Goal: Task Accomplishment & Management: Manage account settings

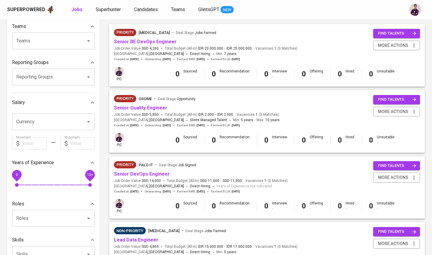
scroll to position [66, 0]
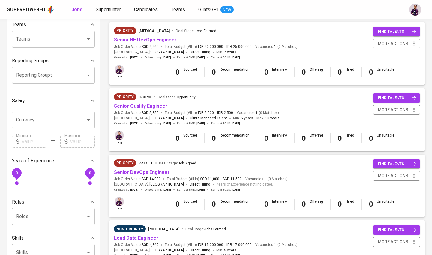
click at [149, 105] on link "Senior Quality Engineer" at bounding box center [140, 106] width 53 height 6
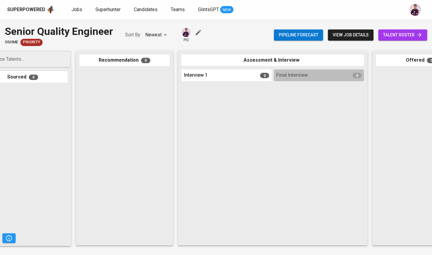
scroll to position [0, 35]
click at [395, 39] on link "talent roster" at bounding box center [403, 34] width 49 height 11
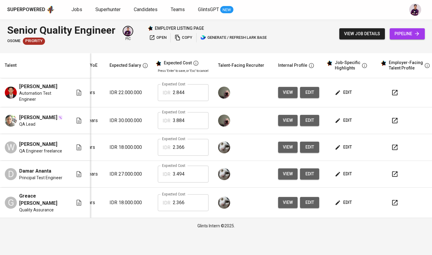
scroll to position [0, 85]
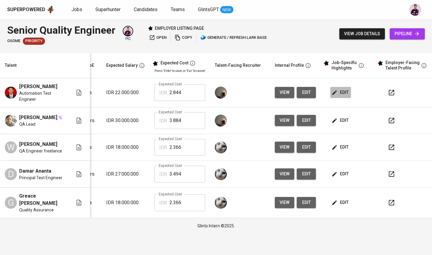
click at [338, 93] on span "edit" at bounding box center [341, 93] width 16 height 8
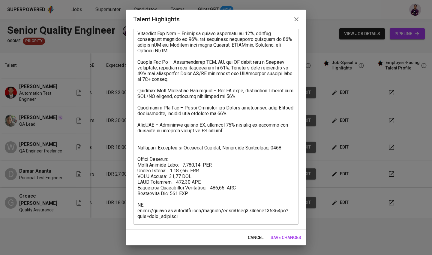
scroll to position [78, 0]
click at [297, 19] on icon "button" at bounding box center [296, 19] width 7 height 7
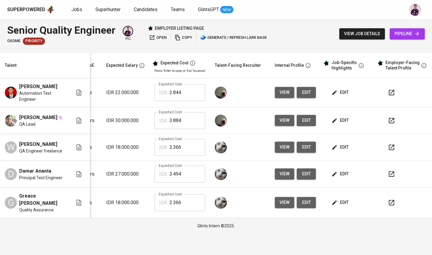
click at [283, 90] on span "view" at bounding box center [285, 93] width 10 height 8
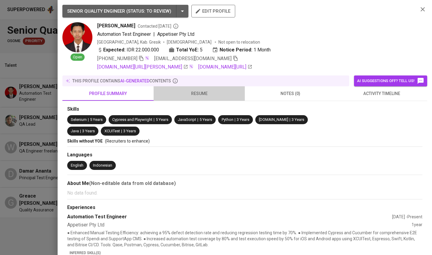
click at [189, 93] on span "resume" at bounding box center [199, 94] width 84 height 8
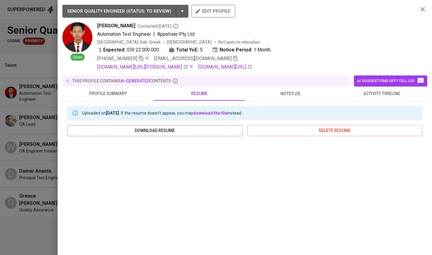
click at [389, 96] on span "activity timeline" at bounding box center [382, 94] width 84 height 8
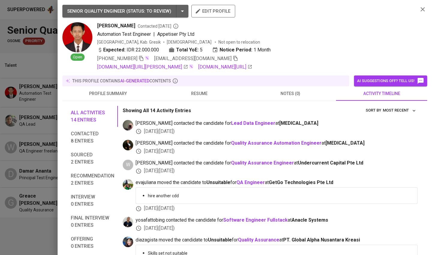
scroll to position [0, 0]
click at [420, 10] on icon "button" at bounding box center [423, 9] width 7 height 7
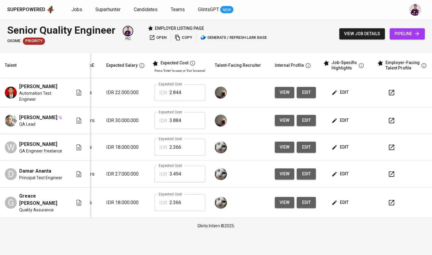
click at [344, 118] on span "edit" at bounding box center [341, 121] width 16 height 8
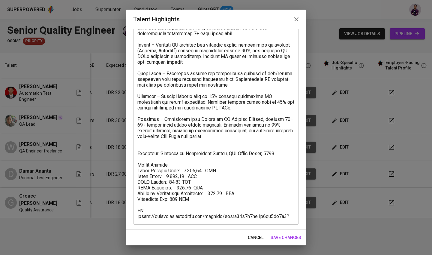
scroll to position [66, 0]
click at [245, 142] on textarea at bounding box center [216, 110] width 157 height 217
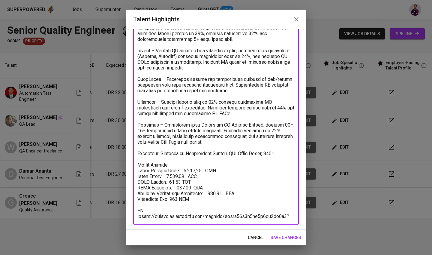
scroll to position [61, 0]
type textarea "LO Ipsu dolo 49+ sitam co adipiscing elitsed DO eiusm tem inci utlaboreet dolor…"
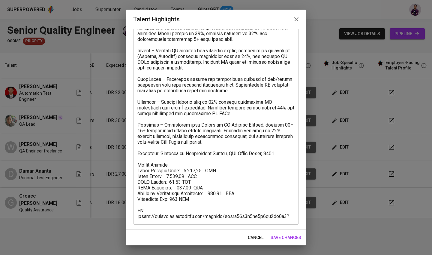
click at [300, 11] on div "Talent Highlights" at bounding box center [216, 19] width 180 height 19
click at [283, 235] on span "save changes" at bounding box center [286, 238] width 31 height 8
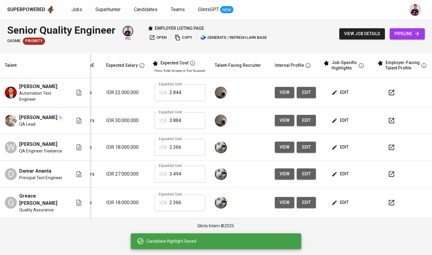
click at [282, 124] on button "view" at bounding box center [285, 120] width 20 height 11
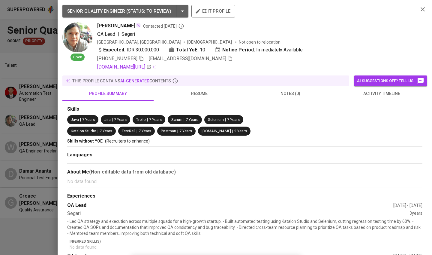
click at [199, 92] on span "resume" at bounding box center [199, 94] width 84 height 8
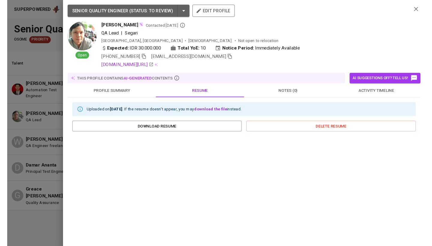
scroll to position [0, 0]
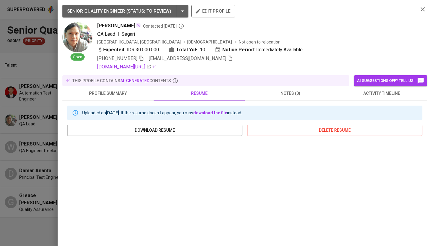
click at [292, 1] on div "SENIOR QUALITY ENGINEER ( STATUS : To Review ) edit profile Open Pika PRASETYA …" at bounding box center [245, 123] width 375 height 246
click at [420, 9] on icon "button" at bounding box center [423, 9] width 7 height 7
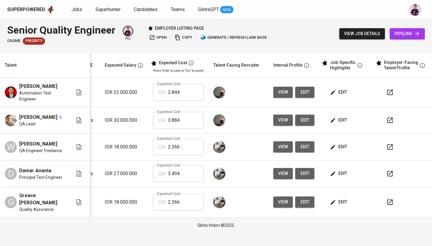
scroll to position [0, 86]
click at [344, 120] on span "edit" at bounding box center [340, 121] width 16 height 8
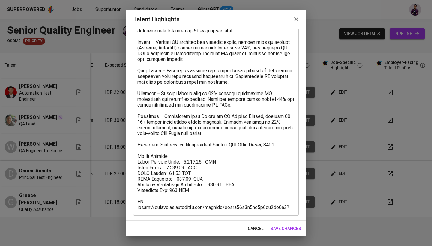
scroll to position [69, 0]
click at [298, 17] on icon "button" at bounding box center [296, 19] width 7 height 7
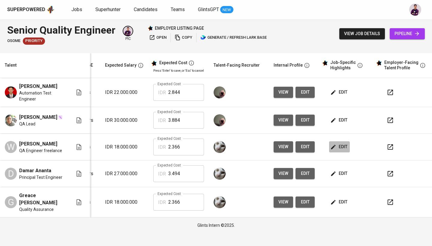
click at [340, 144] on span "edit" at bounding box center [340, 147] width 16 height 8
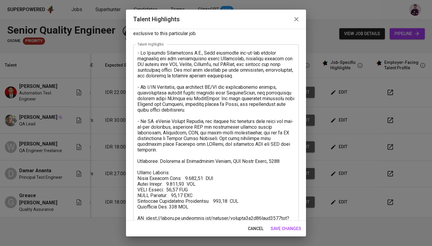
scroll to position [19, 0]
click at [298, 21] on icon "button" at bounding box center [297, 19] width 4 height 4
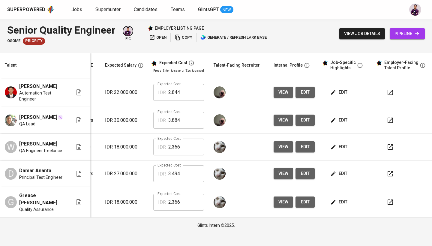
click at [340, 171] on span "edit" at bounding box center [340, 174] width 16 height 8
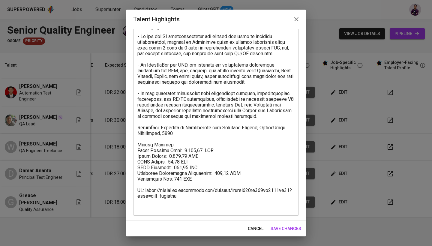
scroll to position [35, 0]
click at [295, 18] on icon "button" at bounding box center [297, 19] width 4 height 4
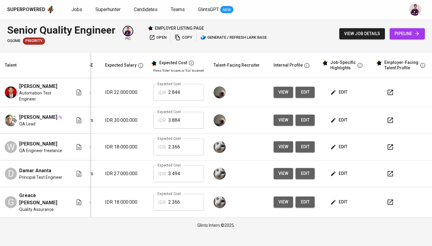
click at [342, 204] on span "edit" at bounding box center [340, 202] width 16 height 8
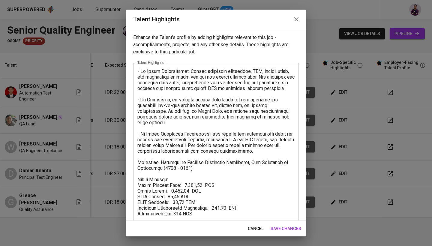
scroll to position [0, 0]
click at [296, 15] on button "button" at bounding box center [296, 19] width 14 height 14
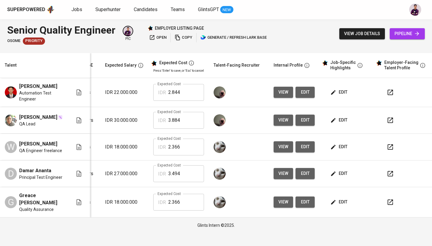
click at [342, 122] on span "edit" at bounding box center [340, 121] width 16 height 8
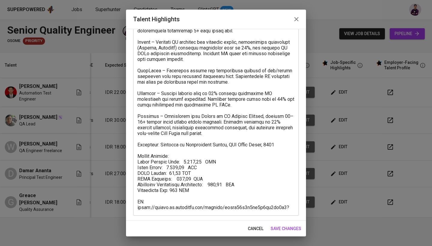
scroll to position [69, 0]
click at [212, 142] on textarea at bounding box center [216, 104] width 157 height 211
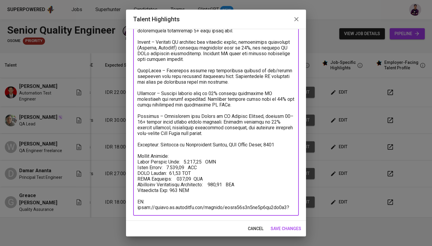
click at [212, 142] on textarea at bounding box center [216, 104] width 157 height 211
click at [297, 21] on icon "button" at bounding box center [296, 19] width 7 height 7
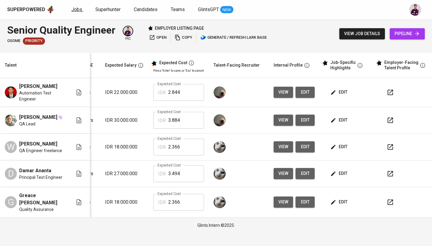
click at [74, 11] on span "Jobs" at bounding box center [76, 10] width 11 height 6
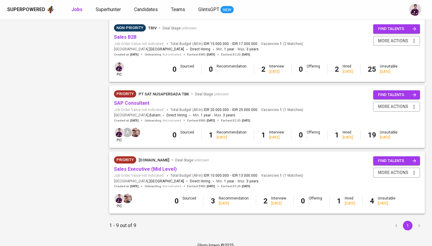
scroll to position [465, 0]
click at [156, 158] on span "Antigravity.id" at bounding box center [154, 160] width 31 height 5
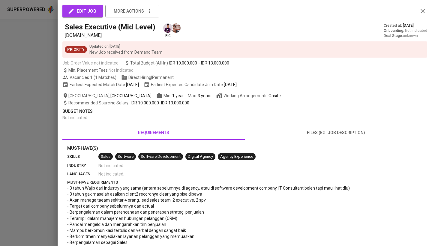
click at [156, 159] on div at bounding box center [216, 123] width 432 height 246
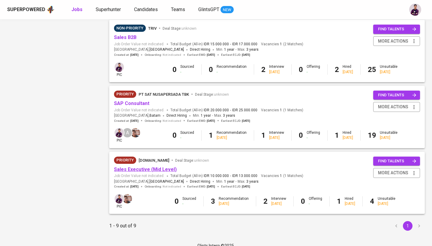
click at [142, 167] on link "Sales Executive (Mid Level)" at bounding box center [145, 170] width 63 height 6
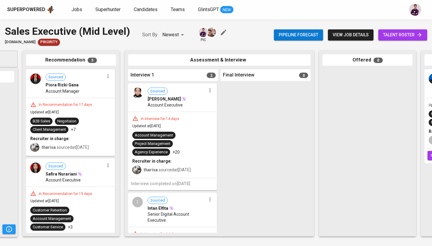
scroll to position [0, 283]
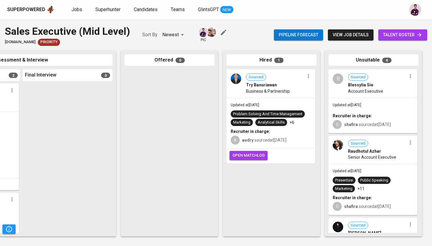
click at [405, 38] on span "talent roster" at bounding box center [402, 35] width 39 height 8
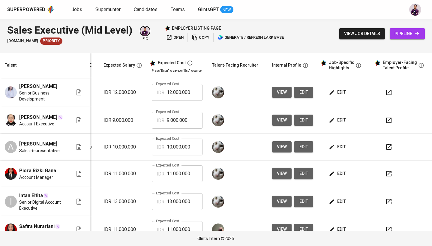
scroll to position [0, 91]
click at [337, 95] on span "edit" at bounding box center [338, 93] width 16 height 8
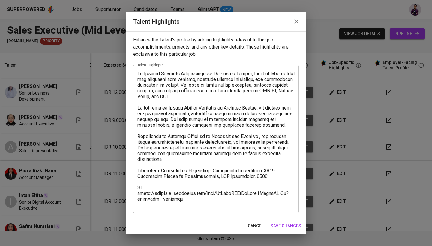
click at [296, 23] on icon "button" at bounding box center [296, 21] width 7 height 7
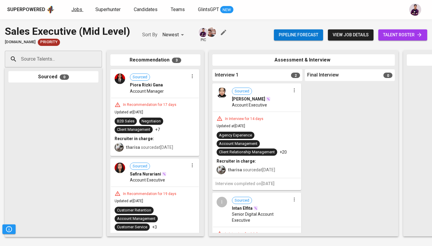
click at [74, 9] on span "Jobs" at bounding box center [76, 10] width 11 height 6
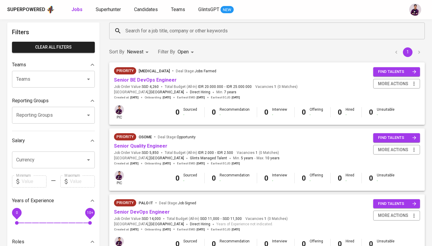
scroll to position [28, 0]
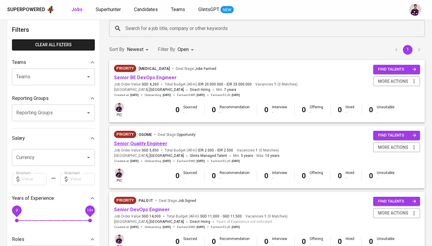
click at [156, 142] on link "Senior Quality Engineer" at bounding box center [140, 144] width 53 height 6
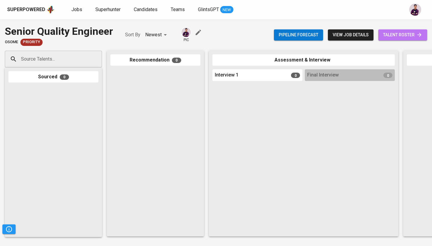
click at [402, 38] on span "talent roster" at bounding box center [402, 35] width 39 height 8
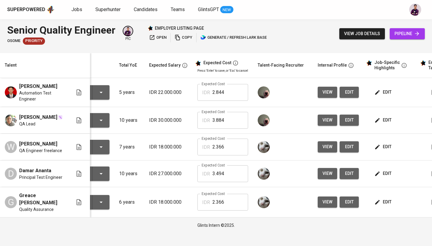
scroll to position [0, 82]
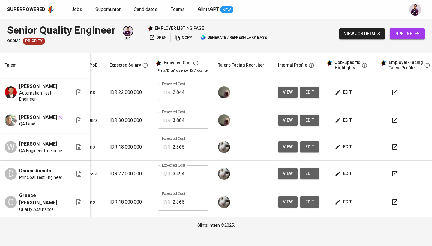
click at [351, 144] on button "edit" at bounding box center [344, 146] width 21 height 11
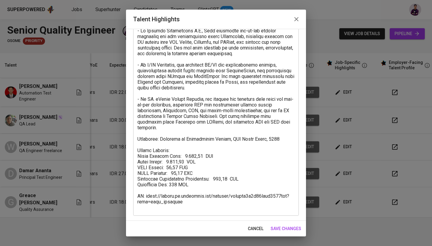
scroll to position [41, 0]
click at [252, 231] on span "cancel" at bounding box center [256, 229] width 16 height 8
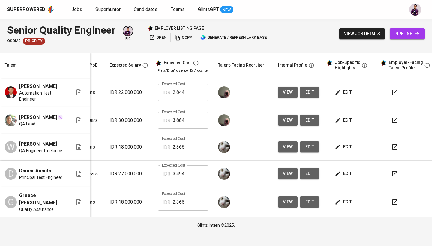
click at [346, 121] on span "edit" at bounding box center [344, 121] width 16 height 8
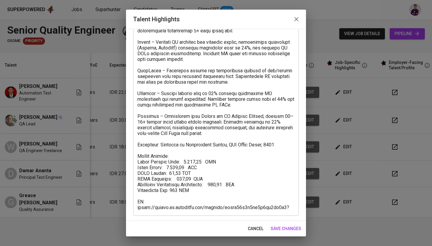
scroll to position [69, 0]
click at [296, 20] on icon "button" at bounding box center [296, 19] width 7 height 7
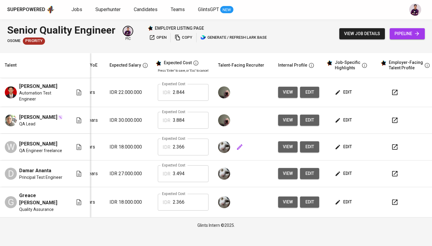
scroll to position [0, 0]
click at [348, 147] on span "edit" at bounding box center [344, 147] width 16 height 8
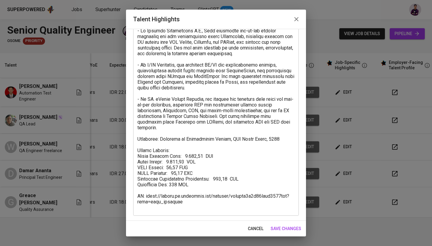
scroll to position [41, 0]
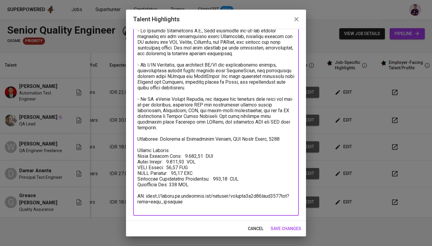
drag, startPoint x: 179, startPoint y: 147, endPoint x: 132, endPoint y: 153, distance: 46.9
click at [132, 153] on div "Enhance the Talent's profile by adding highlights relevant to this job - accomp…" at bounding box center [216, 125] width 180 height 192
click at [183, 144] on textarea at bounding box center [216, 119] width 157 height 183
drag, startPoint x: 171, startPoint y: 149, endPoint x: 132, endPoint y: 150, distance: 39.0
click at [132, 150] on div "Enhance the Talent's profile by adding highlights relevant to this job - accomp…" at bounding box center [216, 125] width 180 height 192
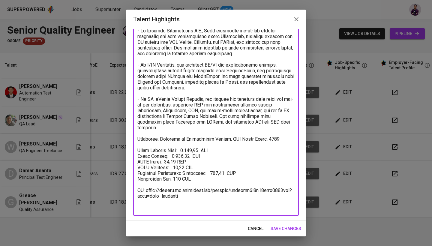
scroll to position [35, 0]
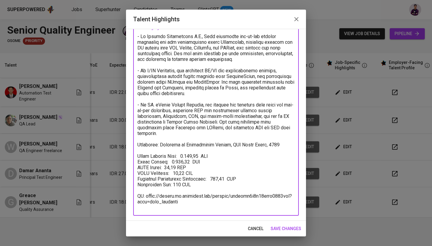
click at [177, 157] on textarea at bounding box center [216, 122] width 157 height 177
click at [242, 163] on textarea at bounding box center [216, 122] width 157 height 177
click at [238, 157] on textarea at bounding box center [216, 122] width 157 height 177
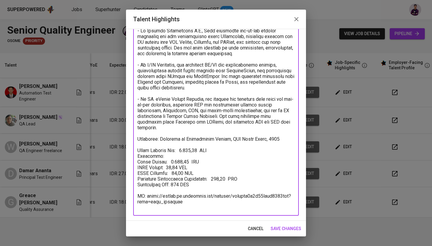
scroll to position [41, 0]
drag, startPoint x: 181, startPoint y: 209, endPoint x: 133, endPoint y: 196, distance: 49.7
click at [133, 196] on div "Enhance the Talent's profile by adding highlights relevant to this job - accomp…" at bounding box center [216, 125] width 180 height 192
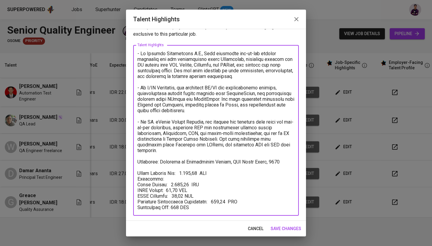
scroll to position [18, 0]
click at [211, 202] on textarea at bounding box center [216, 131] width 157 height 160
click at [177, 197] on textarea at bounding box center [216, 131] width 157 height 160
click at [169, 185] on textarea at bounding box center [216, 131] width 157 height 160
click at [167, 193] on textarea at bounding box center [216, 131] width 157 height 160
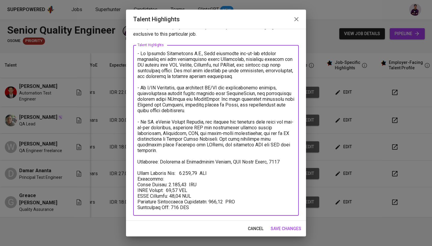
click at [166, 192] on textarea at bounding box center [216, 131] width 157 height 160
type textarea "- At Falcker Innovations B.V., Wiji automated end-to-end testing scenarios for …"
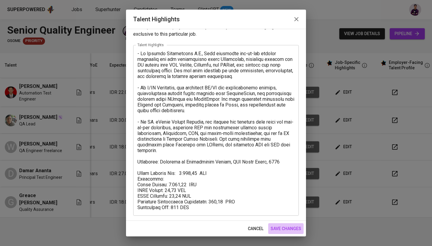
click at [287, 232] on span "save changes" at bounding box center [286, 229] width 31 height 8
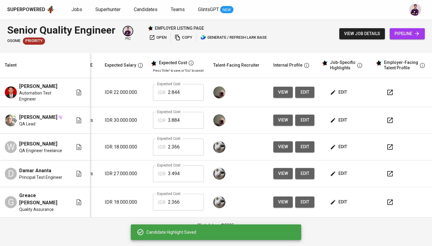
scroll to position [0, 86]
click at [337, 170] on span "edit" at bounding box center [340, 174] width 16 height 8
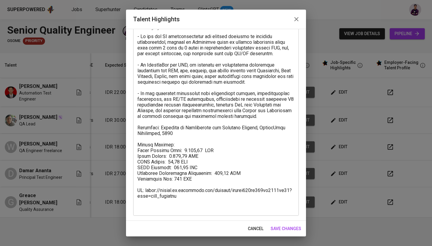
scroll to position [35, 0]
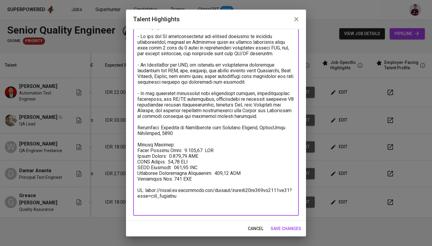
drag, startPoint x: 180, startPoint y: 143, endPoint x: 124, endPoint y: 145, distance: 55.3
click at [124, 145] on div "Talent Highlights Enhance the Talent's profile by adding highlights relevant to…" at bounding box center [216, 123] width 432 height 246
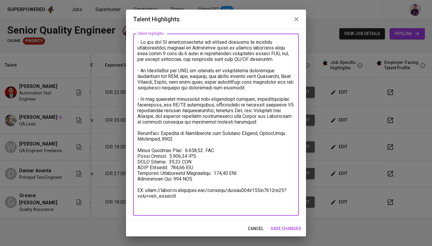
scroll to position [29, 0]
click at [178, 150] on textarea at bounding box center [216, 124] width 157 height 171
click at [229, 152] on textarea at bounding box center [216, 124] width 157 height 171
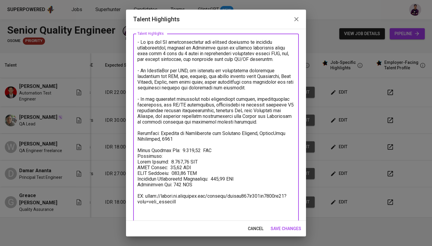
drag, startPoint x: 181, startPoint y: 210, endPoint x: 132, endPoint y: 195, distance: 51.9
click at [132, 195] on div "Enhance the Talent's profile by adding highlights relevant to this job - accomp…" at bounding box center [216, 125] width 180 height 192
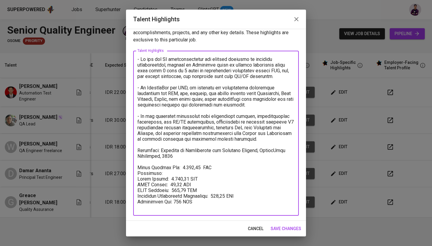
scroll to position [6, 0]
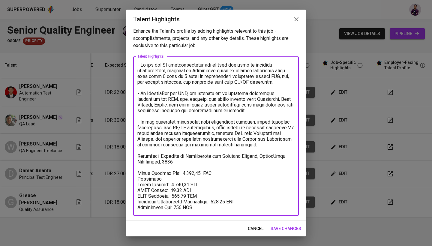
click at [278, 157] on textarea at bounding box center [216, 136] width 157 height 148
type textarea "- He has led QA transformations and testing strategy in multiple organizations,…"
click at [292, 228] on span "save changes" at bounding box center [286, 229] width 31 height 8
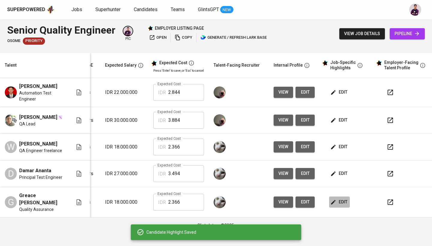
click at [338, 203] on span "edit" at bounding box center [340, 202] width 16 height 8
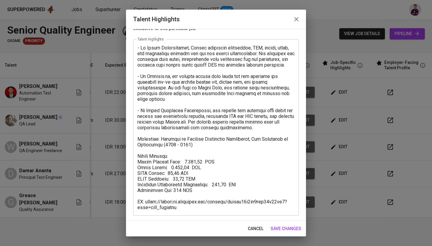
scroll to position [23, 0]
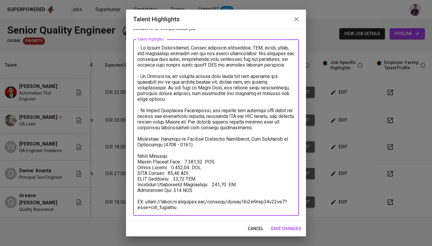
drag, startPoint x: 185, startPoint y: 206, endPoint x: 138, endPoint y: 194, distance: 48.7
click at [138, 194] on textarea at bounding box center [216, 127] width 157 height 165
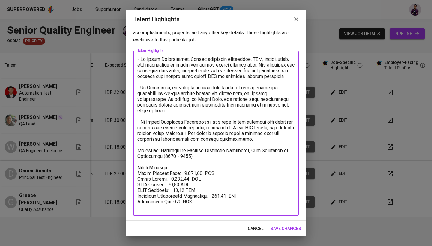
scroll to position [6, 0]
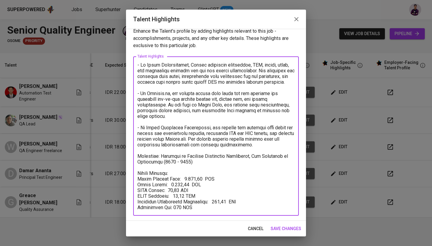
drag, startPoint x: 175, startPoint y: 173, endPoint x: 139, endPoint y: 172, distance: 36.0
click at [139, 172] on textarea at bounding box center [216, 136] width 157 height 148
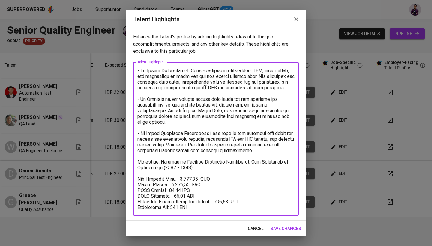
scroll to position [1, 0]
click at [177, 179] on textarea at bounding box center [216, 139] width 157 height 143
click at [235, 178] on textarea at bounding box center [216, 139] width 157 height 143
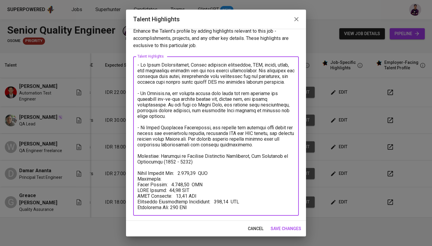
scroll to position [6, 0]
type textarea "- At Vouch Technologies, Greace performed functional, API, sanity, smoke, and r…"
click at [295, 229] on span "save changes" at bounding box center [286, 229] width 31 height 8
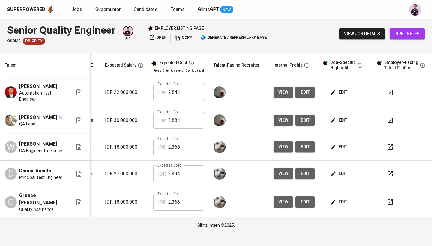
scroll to position [0, 0]
click at [349, 150] on div "edit" at bounding box center [349, 146] width 40 height 11
click at [340, 148] on span "edit" at bounding box center [340, 147] width 16 height 8
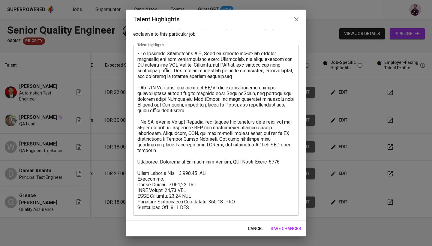
scroll to position [18, 0]
click at [294, 26] on button "button" at bounding box center [296, 19] width 14 height 14
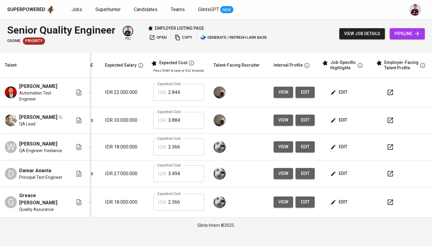
click at [338, 150] on span "edit" at bounding box center [340, 147] width 16 height 8
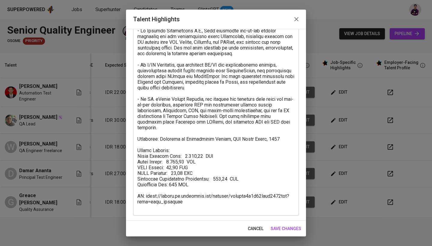
scroll to position [41, 0]
click at [272, 95] on textarea at bounding box center [216, 119] width 157 height 183
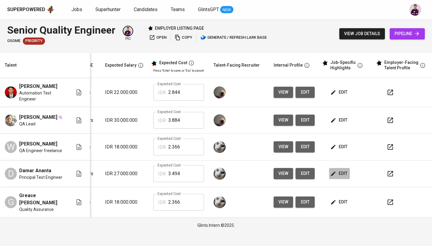
click at [340, 174] on span "edit" at bounding box center [340, 174] width 16 height 8
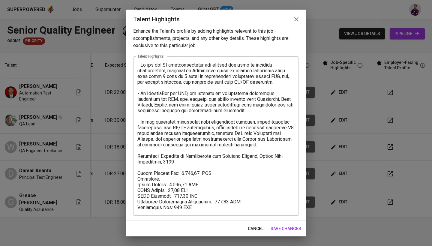
scroll to position [6, 0]
click at [257, 226] on span "cancel" at bounding box center [256, 229] width 16 height 8
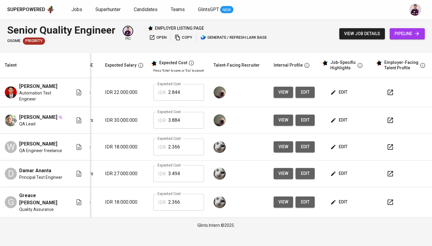
click at [343, 199] on span "edit" at bounding box center [340, 202] width 16 height 8
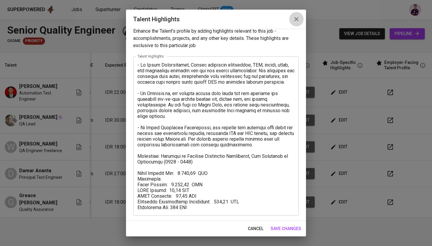
click at [297, 17] on icon "button" at bounding box center [296, 19] width 7 height 7
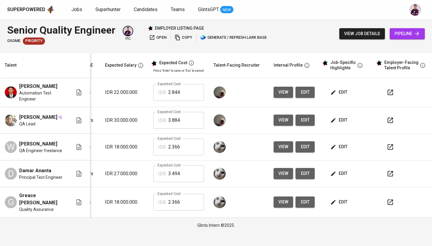
click at [346, 145] on span "edit" at bounding box center [340, 147] width 16 height 8
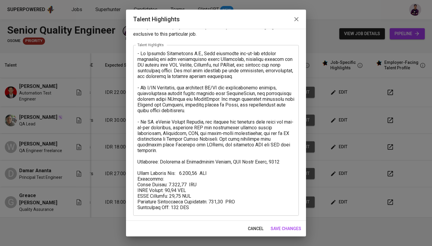
scroll to position [18, 0]
click at [300, 19] on button "button" at bounding box center [296, 19] width 14 height 14
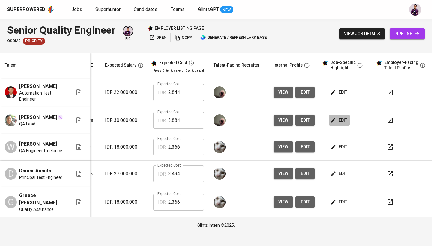
click at [342, 120] on span "edit" at bounding box center [340, 121] width 16 height 8
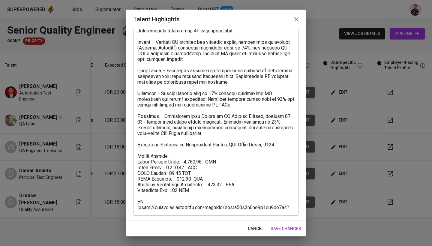
scroll to position [69, 0]
click at [297, 17] on icon "button" at bounding box center [296, 19] width 7 height 7
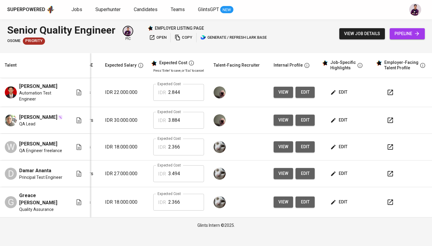
click at [343, 118] on span "edit" at bounding box center [340, 121] width 16 height 8
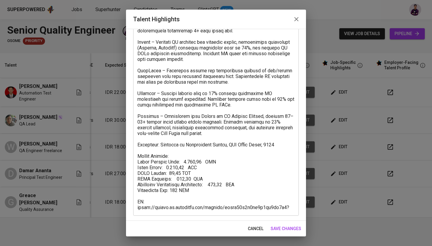
click at [293, 24] on button "button" at bounding box center [296, 19] width 14 height 14
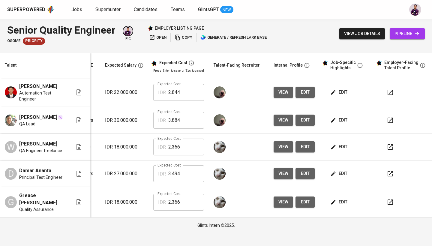
click at [341, 94] on span "edit" at bounding box center [340, 93] width 16 height 8
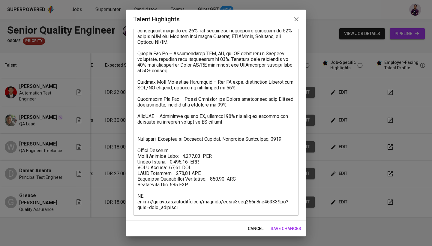
scroll to position [86, 0]
click at [296, 21] on icon "button" at bounding box center [296, 19] width 7 height 7
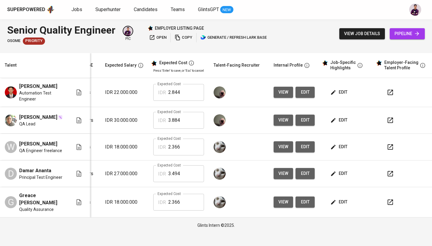
click at [340, 90] on span "edit" at bounding box center [340, 93] width 16 height 8
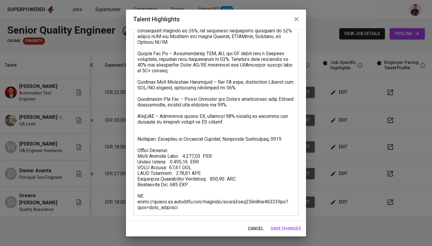
scroll to position [86, 0]
click at [294, 19] on icon "button" at bounding box center [296, 19] width 7 height 7
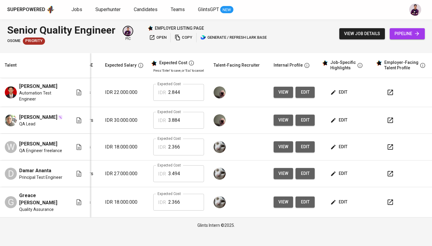
scroll to position [0, 0]
click at [340, 150] on button "edit" at bounding box center [339, 146] width 21 height 11
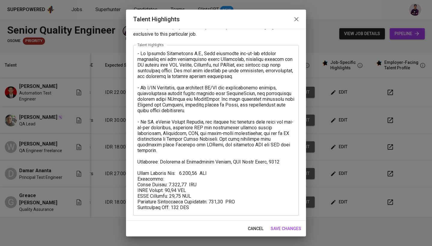
scroll to position [18, 0]
click at [215, 208] on textarea at bounding box center [216, 131] width 157 height 160
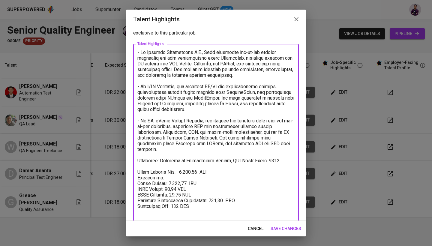
paste textarea "$2,286.99 $1,662.68 $48.90 $86.86 $138.55"
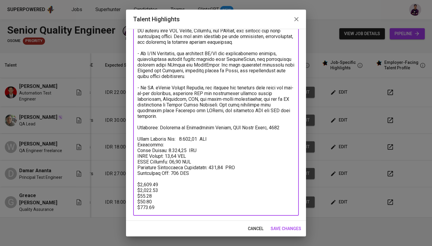
click at [191, 140] on textarea at bounding box center [216, 114] width 157 height 194
click at [188, 152] on textarea at bounding box center [216, 114] width 157 height 194
click at [215, 167] on textarea at bounding box center [216, 114] width 157 height 194
click at [178, 136] on textarea at bounding box center [216, 114] width 157 height 194
click at [180, 138] on textarea at bounding box center [216, 114] width 157 height 194
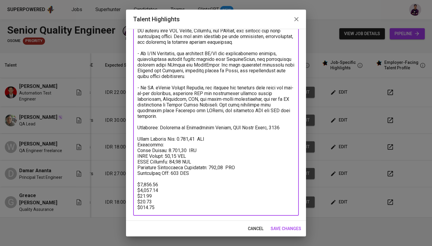
drag, startPoint x: 156, startPoint y: 208, endPoint x: 133, endPoint y: 180, distance: 36.6
click at [133, 180] on div "Enhance the Talent's profile by adding highlights relevant to this job - accomp…" at bounding box center [216, 125] width 180 height 192
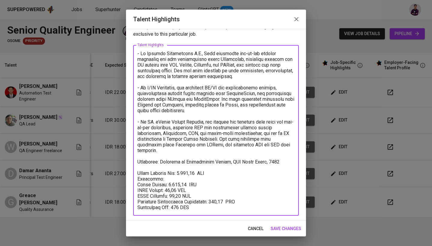
scroll to position [18, 0]
type textarea "- At Falcker Innovations B.V., Wiji automated end-to-end testing scenarios for …"
click at [287, 230] on span "save changes" at bounding box center [286, 229] width 31 height 8
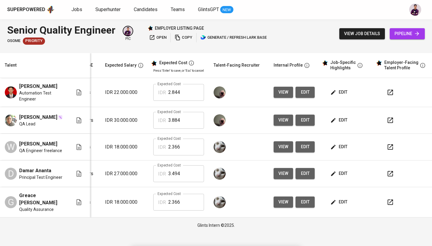
scroll to position [0, 0]
click at [339, 153] on td "edit" at bounding box center [347, 147] width 54 height 27
click at [339, 150] on span "edit" at bounding box center [340, 147] width 16 height 8
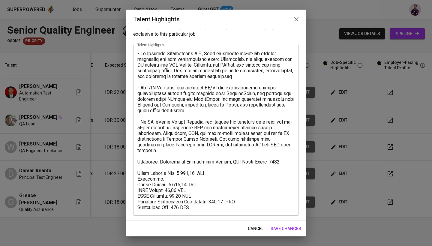
scroll to position [18, 0]
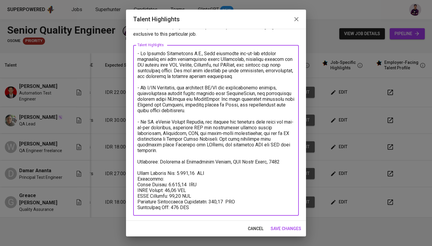
drag, startPoint x: 205, startPoint y: 209, endPoint x: 123, endPoint y: 173, distance: 88.9
click at [123, 173] on div "Talent Highlights Enhance the Talent's profile by adding highlights relevant to…" at bounding box center [216, 123] width 432 height 246
click at [296, 227] on span "save changes" at bounding box center [286, 229] width 31 height 8
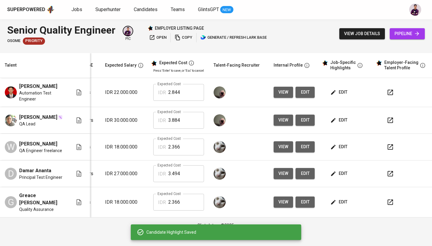
click at [333, 206] on button "edit" at bounding box center [339, 202] width 21 height 11
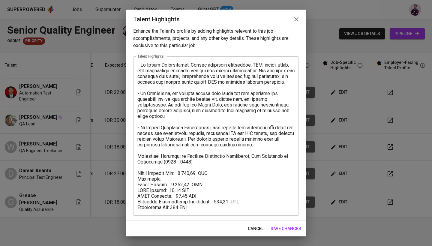
scroll to position [6, 0]
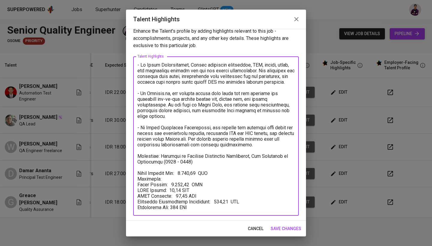
drag, startPoint x: 200, startPoint y: 205, endPoint x: 139, endPoint y: 171, distance: 70.1
click at [139, 171] on textarea at bounding box center [216, 136] width 157 height 148
paste textarea "2.286,99 SGD Breakdown: Basic Salary: 1.662,68 SGD BPJS Health: 48,90 SGD BPJS …"
type textarea "- At Vouch Technologies, Greace performed functional, API, sanity, smoke, and r…"
click at [285, 225] on span "save changes" at bounding box center [286, 229] width 31 height 8
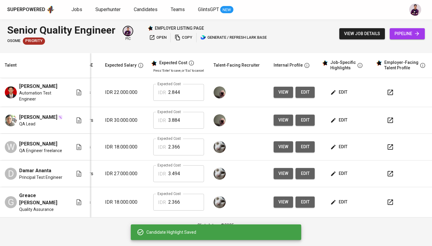
click at [341, 175] on span "edit" at bounding box center [340, 174] width 16 height 8
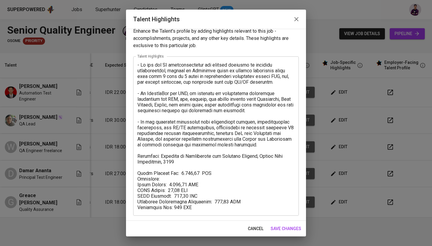
click at [210, 206] on textarea at bounding box center [216, 136] width 157 height 148
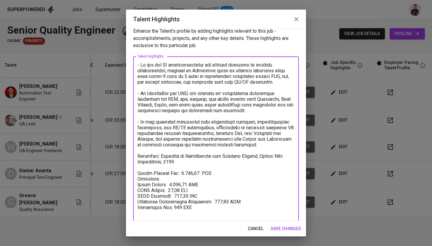
paste textarea "$3,369.77 $2,624.52 $48.90 $127.64 $218.71"
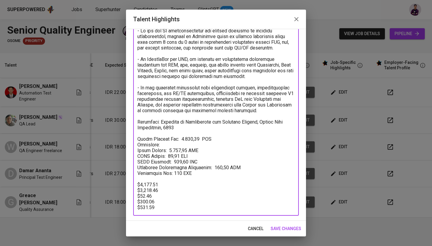
click at [209, 145] on textarea at bounding box center [216, 119] width 157 height 183
click at [191, 139] on textarea at bounding box center [216, 119] width 157 height 183
click at [183, 148] on textarea at bounding box center [216, 119] width 157 height 183
click at [217, 170] on textarea at bounding box center [216, 119] width 157 height 183
drag, startPoint x: 164, startPoint y: 206, endPoint x: 125, endPoint y: 180, distance: 47.1
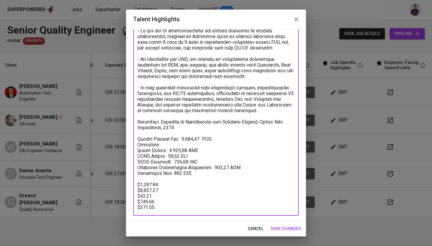
click at [125, 180] on div "Talent Highlights Enhance the Talent's profile by adding highlights relevant to…" at bounding box center [216, 123] width 432 height 246
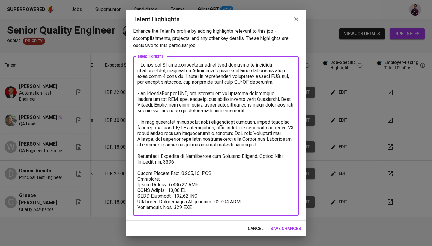
scroll to position [6, 0]
type textarea "- He has led QA transformations and testing strategy in multiple organizations,…"
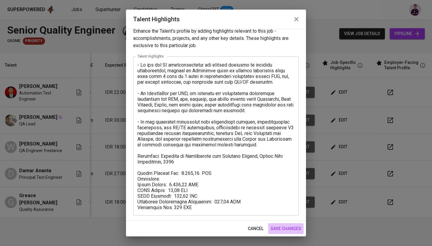
click at [286, 229] on span "save changes" at bounding box center [286, 229] width 31 height 8
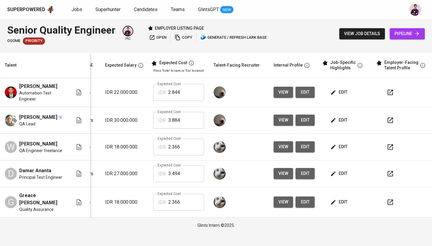
click at [333, 174] on icon "button" at bounding box center [334, 174] width 6 height 6
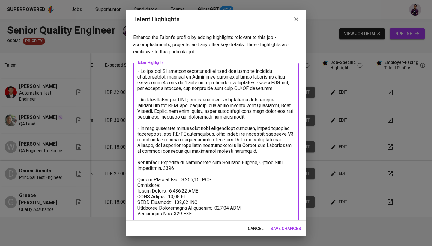
click at [271, 163] on textarea at bounding box center [216, 142] width 157 height 148
type textarea "- He has led QA transformations and testing strategy in multiple organizations,…"
click at [290, 229] on span "save changes" at bounding box center [286, 229] width 31 height 8
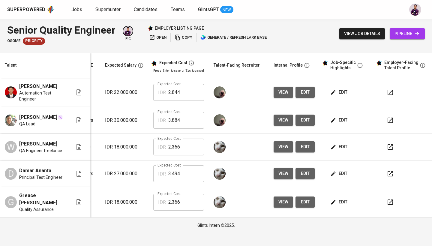
scroll to position [0, 0]
click at [341, 119] on span "edit" at bounding box center [340, 121] width 16 height 8
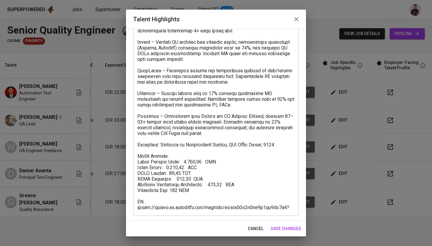
scroll to position [69, 0]
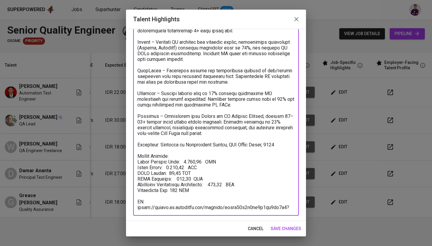
click at [178, 179] on textarea at bounding box center [216, 104] width 157 height 211
click at [213, 183] on textarea at bounding box center [216, 104] width 157 height 211
click at [205, 160] on textarea at bounding box center [216, 104] width 157 height 211
click at [232, 146] on textarea at bounding box center [216, 104] width 157 height 211
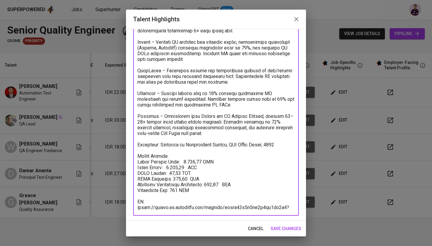
click at [232, 146] on textarea at bounding box center [216, 104] width 157 height 211
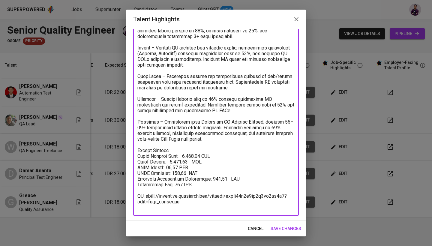
scroll to position [58, 0]
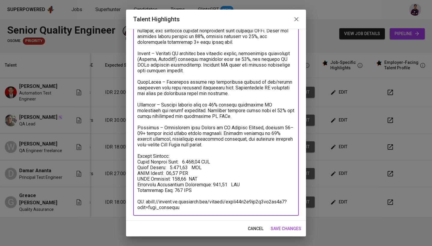
click at [182, 161] on textarea at bounding box center [216, 111] width 157 height 200
click at [167, 168] on textarea at bounding box center [216, 111] width 157 height 200
click at [188, 151] on textarea at bounding box center [216, 111] width 157 height 200
click at [188, 156] on textarea at bounding box center [216, 111] width 157 height 200
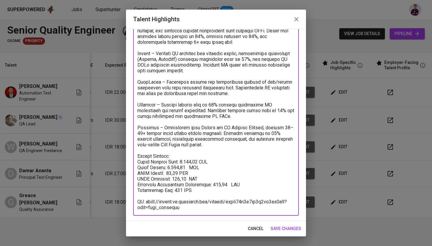
click at [164, 165] on textarea at bounding box center [216, 111] width 157 height 200
click at [149, 158] on textarea at bounding box center [216, 111] width 157 height 200
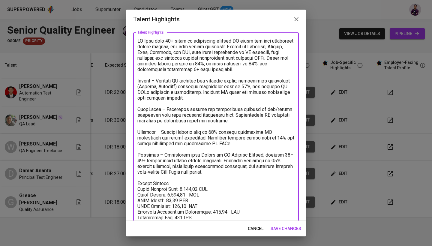
scroll to position [31, 0]
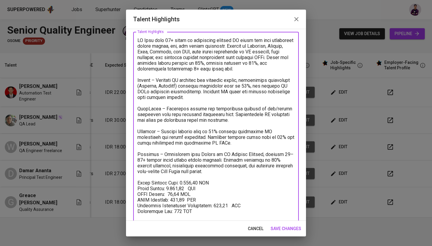
click at [178, 184] on textarea at bounding box center [216, 135] width 157 height 194
click at [217, 182] on textarea at bounding box center [216, 135] width 157 height 194
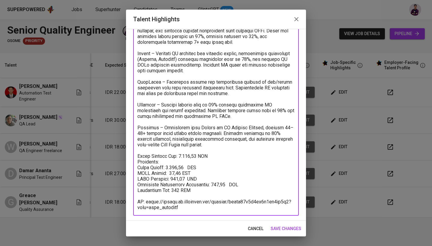
scroll to position [58, 0]
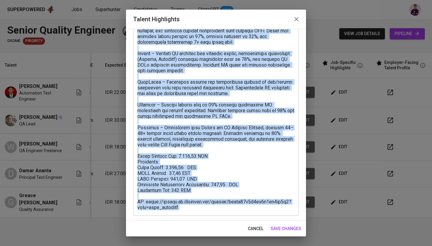
drag, startPoint x: 186, startPoint y: 215, endPoint x: 143, endPoint y: 196, distance: 46.5
click at [143, 196] on div "x Talent Highlights" at bounding box center [216, 110] width 166 height 211
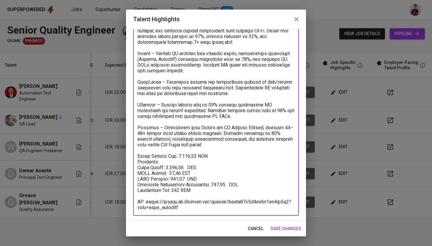
click at [171, 192] on textarea at bounding box center [216, 111] width 157 height 200
drag, startPoint x: 185, startPoint y: 210, endPoint x: 138, endPoint y: 200, distance: 47.9
click at [138, 200] on textarea at bounding box center [216, 111] width 157 height 200
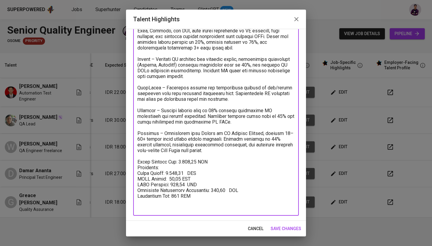
scroll to position [52, 0]
paste textarea "$3,743.38 $2,956.30 $48.90 $141.75 $246.43"
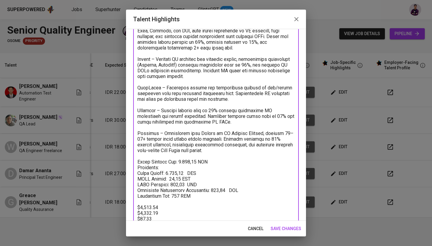
scroll to position [75, 0]
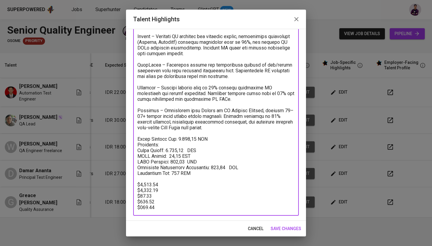
click at [191, 138] on textarea at bounding box center [216, 102] width 157 height 217
click at [167, 150] on textarea at bounding box center [216, 102] width 157 height 217
click at [213, 168] on textarea at bounding box center [216, 102] width 157 height 217
drag, startPoint x: 167, startPoint y: 206, endPoint x: 130, endPoint y: 178, distance: 46.0
click at [130, 178] on div "Enhance the Talent's profile by adding highlights relevant to this job - accomp…" at bounding box center [216, 125] width 180 height 192
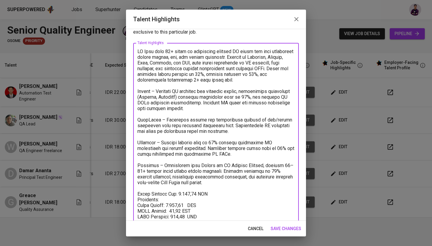
scroll to position [19, 0]
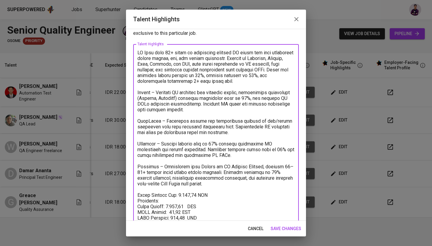
type textarea "LO Ipsu dolo 49+ sitam co adipiscing elitsed DO eiusm tem inci utlaboreet dolor…"
click at [294, 227] on span "save changes" at bounding box center [286, 229] width 31 height 8
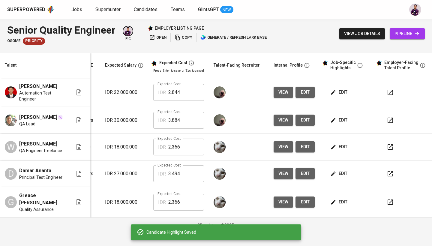
click at [343, 92] on span "edit" at bounding box center [340, 93] width 16 height 8
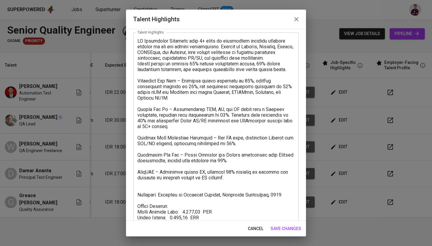
scroll to position [28, 0]
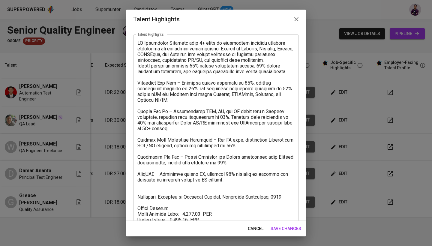
click at [177, 191] on textarea at bounding box center [216, 154] width 157 height 228
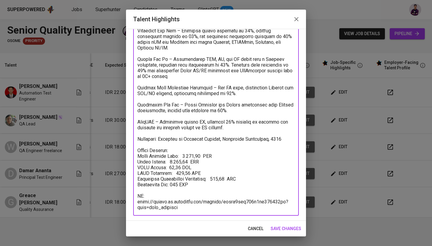
scroll to position [80, 0]
drag, startPoint x: 185, startPoint y: 210, endPoint x: 128, endPoint y: 192, distance: 59.6
click at [128, 192] on div "Enhance the Talent's profile by adding highlights relevant to this job - accomp…" at bounding box center [216, 125] width 180 height 192
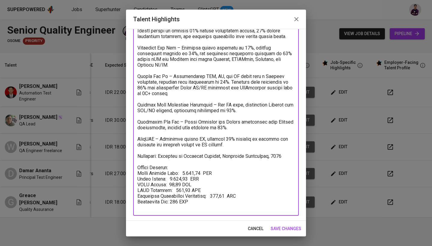
scroll to position [58, 0]
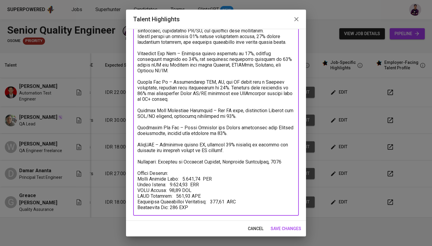
drag, startPoint x: 176, startPoint y: 174, endPoint x: 135, endPoint y: 172, distance: 40.9
click at [135, 172] on div "x Talent Highlights" at bounding box center [216, 110] width 166 height 211
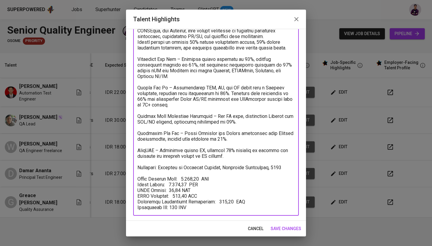
scroll to position [52, 0]
click at [178, 177] on textarea at bounding box center [216, 114] width 157 height 194
click at [223, 181] on textarea at bounding box center [216, 114] width 157 height 194
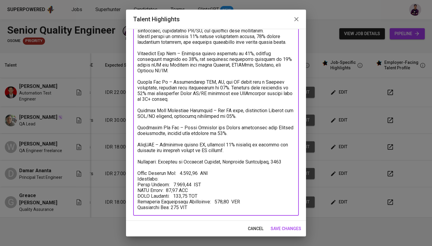
scroll to position [58, 0]
click at [213, 195] on textarea at bounding box center [216, 111] width 157 height 200
click at [214, 206] on textarea at bounding box center [216, 111] width 157 height 200
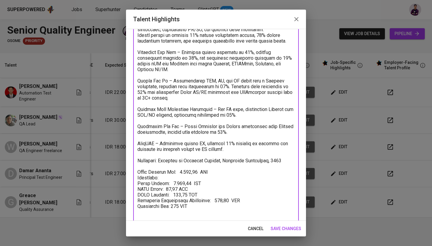
paste textarea "$2,745.65 $2,070.11 $48.90 $104.14 $172.51"
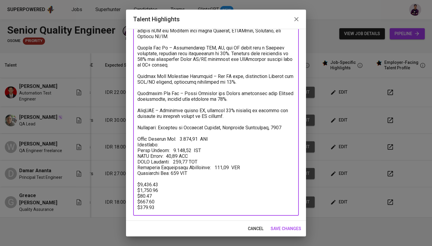
click at [183, 138] on textarea at bounding box center [216, 94] width 157 height 234
click at [210, 168] on textarea at bounding box center [216, 94] width 157 height 234
click at [187, 139] on textarea at bounding box center [216, 94] width 157 height 234
click at [186, 139] on textarea at bounding box center [216, 94] width 157 height 234
click at [189, 141] on textarea at bounding box center [216, 94] width 157 height 234
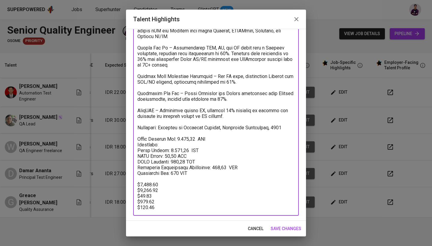
click at [167, 151] on textarea at bounding box center [216, 94] width 157 height 234
click at [216, 166] on textarea at bounding box center [216, 94] width 157 height 234
drag, startPoint x: 156, startPoint y: 208, endPoint x: 120, endPoint y: 180, distance: 45.8
click at [120, 180] on div "Talent Highlights Enhance the Talent's profile by adding highlights relevant to…" at bounding box center [216, 123] width 432 height 246
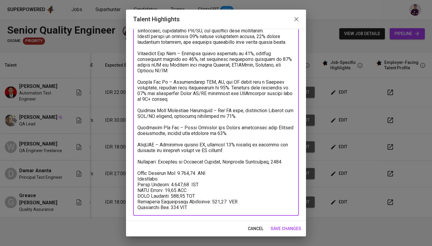
scroll to position [58, 0]
type textarea "LO Ipsumdolor Sitametc adip 4+ elits do eiusmodtem incididu utlabore etdolor ma…"
click at [298, 229] on span "save changes" at bounding box center [286, 229] width 31 height 8
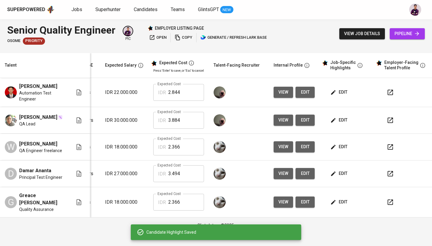
scroll to position [0, 0]
click at [341, 146] on span "edit" at bounding box center [340, 147] width 16 height 8
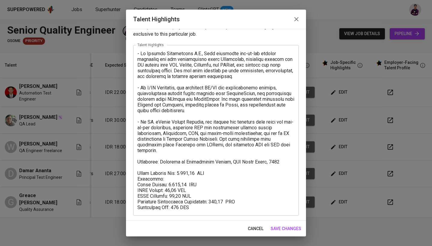
scroll to position [18, 0]
click at [282, 230] on span "save changes" at bounding box center [286, 229] width 31 height 8
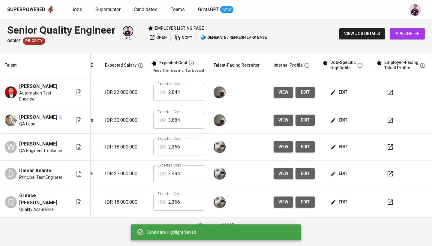
click at [344, 177] on span "edit" at bounding box center [340, 174] width 16 height 8
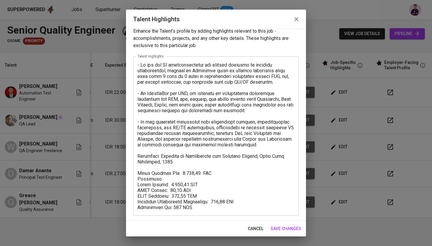
scroll to position [6, 0]
click at [281, 226] on span "save changes" at bounding box center [286, 229] width 31 height 8
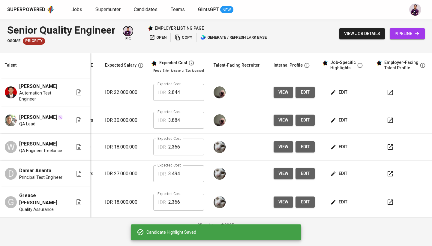
click at [346, 203] on span "edit" at bounding box center [340, 202] width 16 height 8
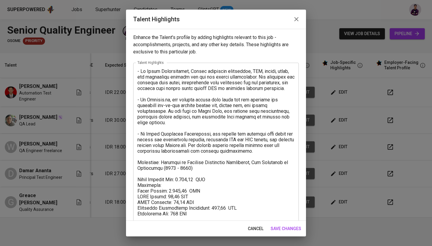
scroll to position [0, 0]
click at [280, 231] on span "save changes" at bounding box center [286, 229] width 31 height 8
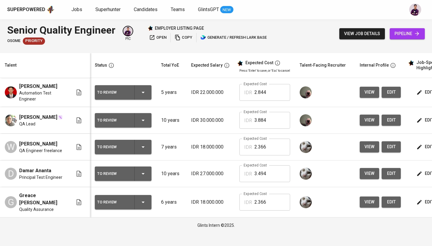
click at [146, 86] on div "To Review" at bounding box center [123, 92] width 52 height 14
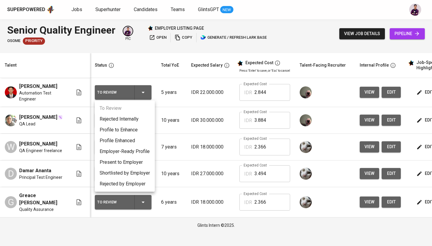
click at [136, 164] on li "Present to Employer" at bounding box center [125, 162] width 60 height 11
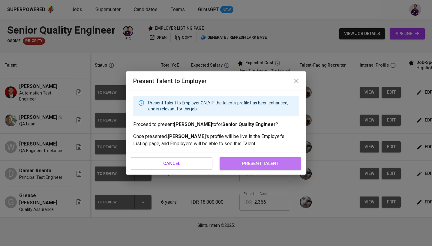
click at [242, 165] on span "present talent" at bounding box center [260, 164] width 68 height 8
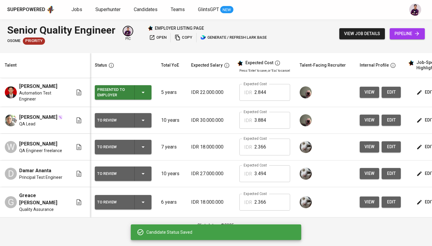
click at [144, 123] on icon "button" at bounding box center [143, 120] width 7 height 7
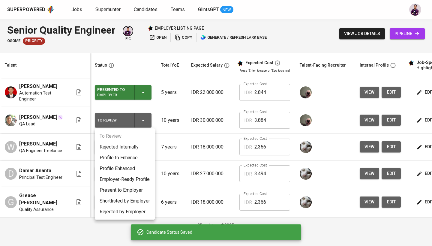
click at [144, 188] on li "Present to Employer" at bounding box center [125, 190] width 60 height 11
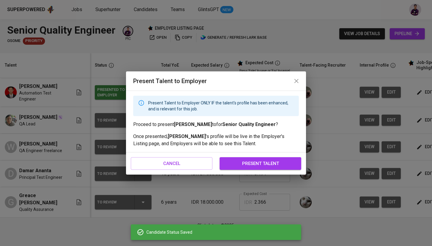
click at [253, 162] on span "present talent" at bounding box center [260, 164] width 68 height 8
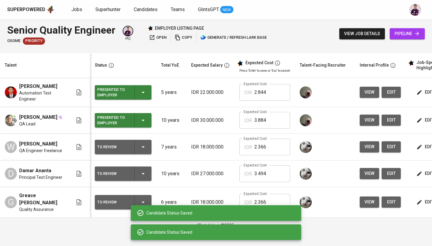
click at [146, 145] on icon "button" at bounding box center [143, 147] width 7 height 7
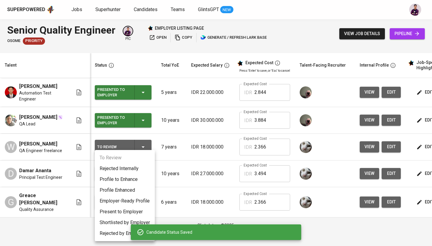
click at [135, 209] on li "Present to Employer" at bounding box center [125, 212] width 60 height 11
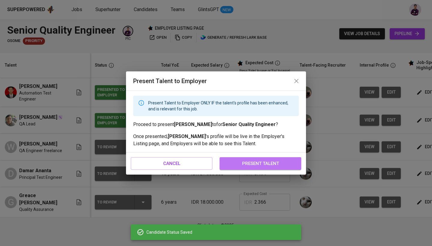
click at [252, 166] on span "present talent" at bounding box center [260, 164] width 68 height 8
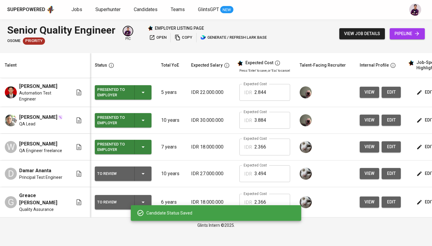
click at [143, 172] on icon "button" at bounding box center [143, 173] width 7 height 7
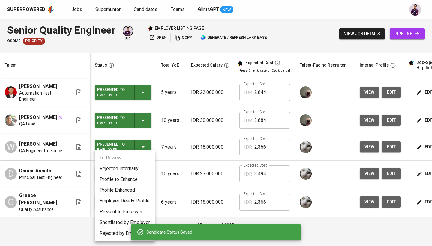
click at [139, 213] on li "Present to Employer" at bounding box center [125, 212] width 60 height 11
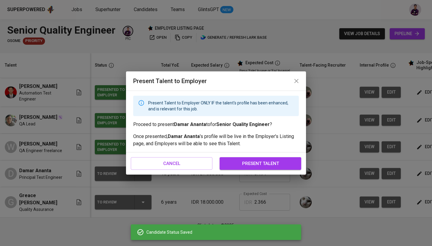
click at [266, 162] on span "present talent" at bounding box center [260, 164] width 68 height 8
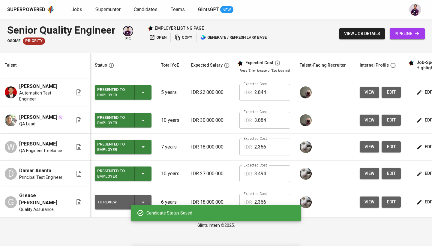
click at [141, 199] on icon "button" at bounding box center [143, 202] width 7 height 7
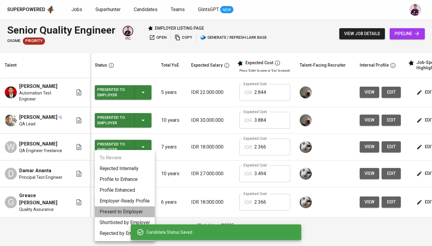
click at [141, 213] on li "Present to Employer" at bounding box center [125, 212] width 60 height 11
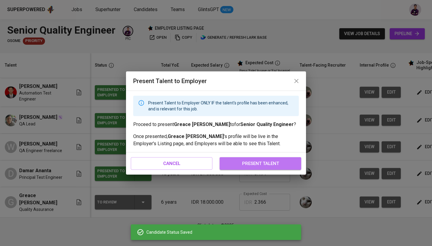
click at [256, 170] on button "present talent" at bounding box center [261, 163] width 82 height 13
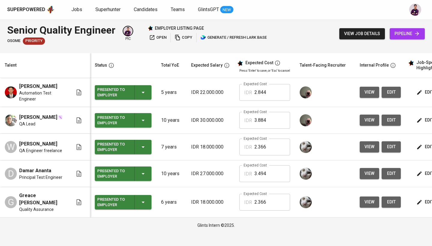
click at [159, 38] on span "open" at bounding box center [157, 37] width 17 height 7
click at [369, 30] on span "view job details" at bounding box center [362, 34] width 36 height 8
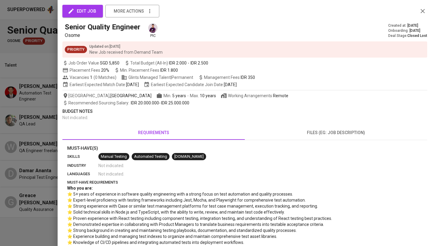
click at [88, 8] on span "edit job" at bounding box center [82, 11] width 27 height 8
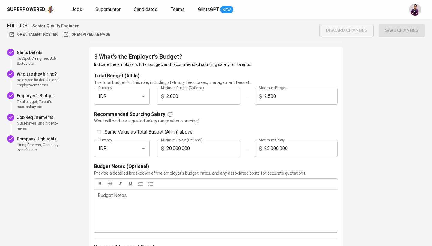
scroll to position [515, 0]
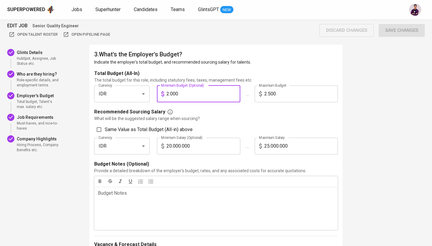
click at [190, 89] on input "2.000" at bounding box center [204, 94] width 74 height 17
click at [224, 132] on label "Same Value as Total Budget (All-in) above" at bounding box center [213, 129] width 240 height 11
click at [105, 132] on input "Same Value as Total Budget (All-in) above" at bounding box center [98, 129] width 11 height 11
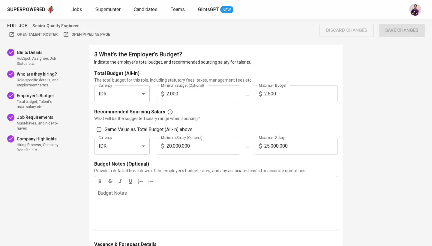
checkbox input "true"
type input "2.000"
type input "2.500"
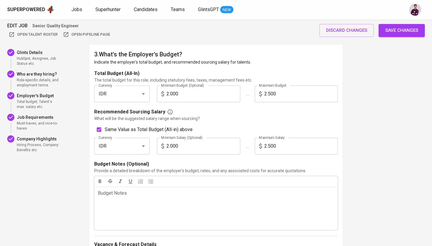
click at [185, 86] on input "2.000" at bounding box center [204, 94] width 74 height 17
click at [273, 94] on input "2.500" at bounding box center [302, 94] width 74 height 17
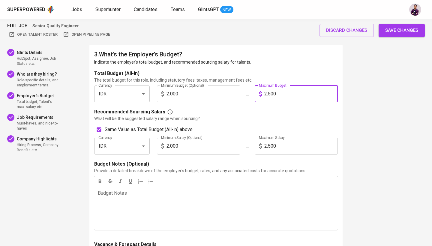
type input "3"
checkbox input "false"
type input "3.000"
click at [183, 93] on input "2.000" at bounding box center [204, 94] width 74 height 17
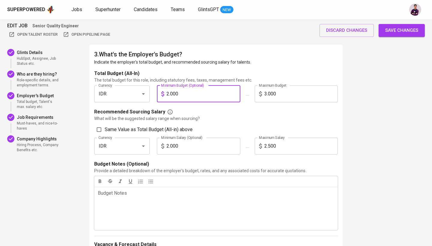
click at [183, 93] on input "2.000" at bounding box center [204, 94] width 74 height 17
type input "3"
type input "2.000"
click at [114, 133] on label "Same Value as Total Budget (All-in) above" at bounding box center [213, 129] width 240 height 11
click at [105, 133] on input "Same Value as Total Budget (All-in) above" at bounding box center [98, 129] width 11 height 11
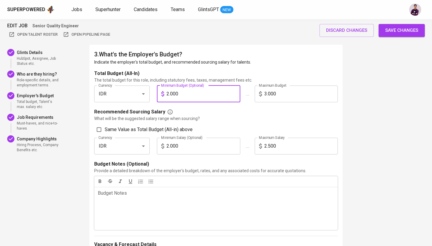
checkbox input "true"
type input "3.000"
click at [144, 94] on icon "Open" at bounding box center [143, 94] width 3 height 2
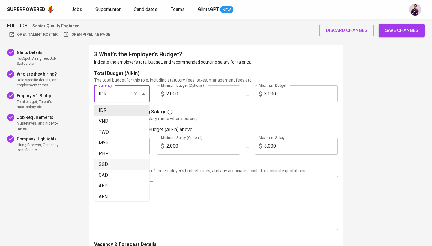
click at [129, 165] on li "SGD" at bounding box center [122, 164] width 56 height 11
type input "SGD"
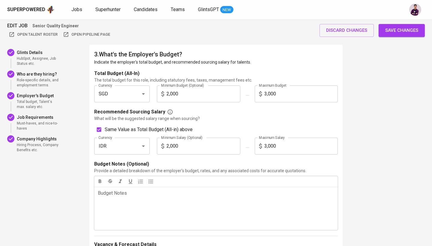
checkbox input "false"
click at [248, 116] on p "What will be the suggested salary range when sourcing?" at bounding box center [216, 119] width 244 height 6
click at [141, 144] on icon "Open" at bounding box center [143, 146] width 7 height 7
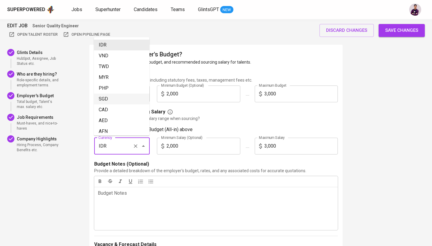
click at [128, 98] on li "SGD" at bounding box center [122, 99] width 56 height 11
type input "SGD"
checkbox input "true"
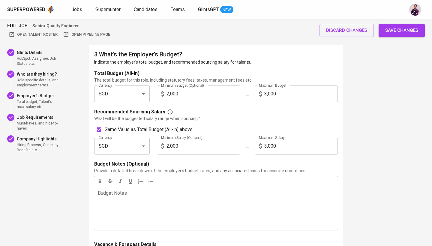
click at [398, 32] on span "Save changes" at bounding box center [402, 30] width 33 height 8
